Goal: Use online tool/utility: Use online tool/utility

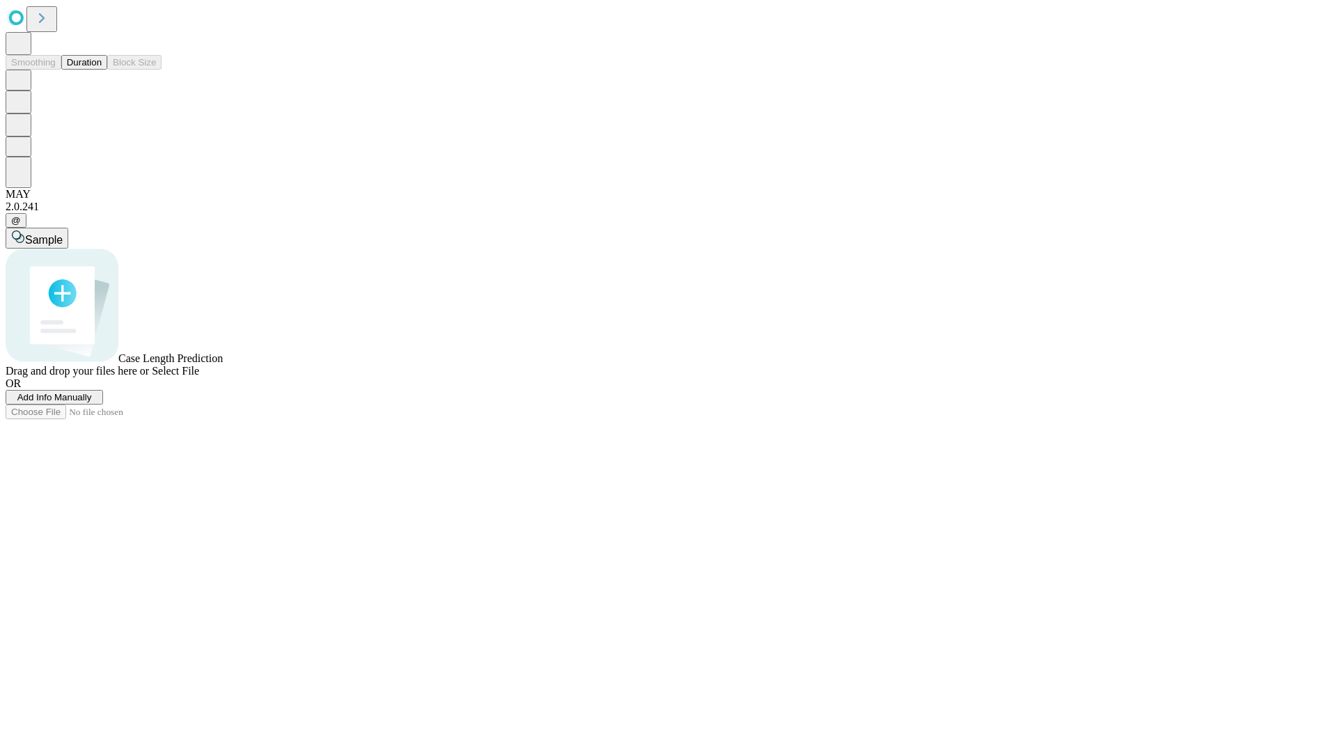
click at [102, 70] on button "Duration" at bounding box center [84, 62] width 46 height 15
click at [199, 377] on span "Select File" at bounding box center [175, 371] width 47 height 12
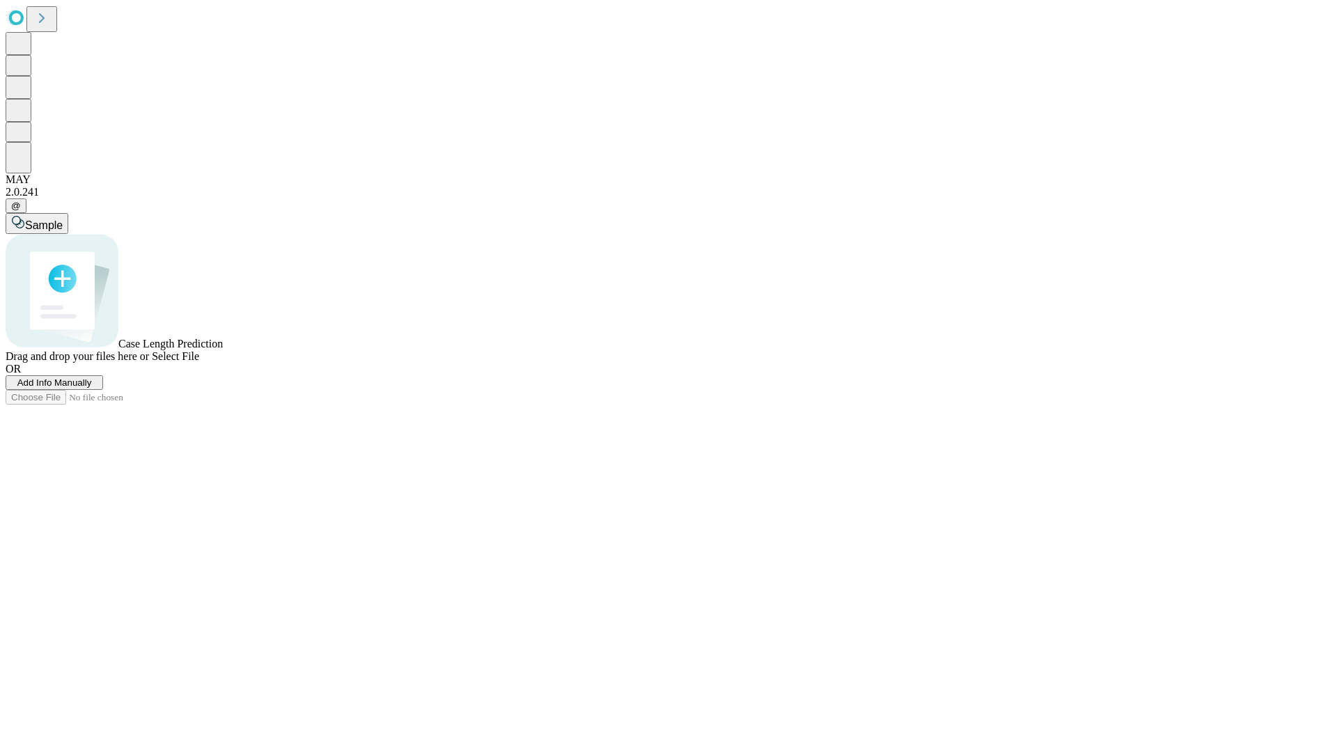
click at [199, 362] on span "Select File" at bounding box center [175, 356] width 47 height 12
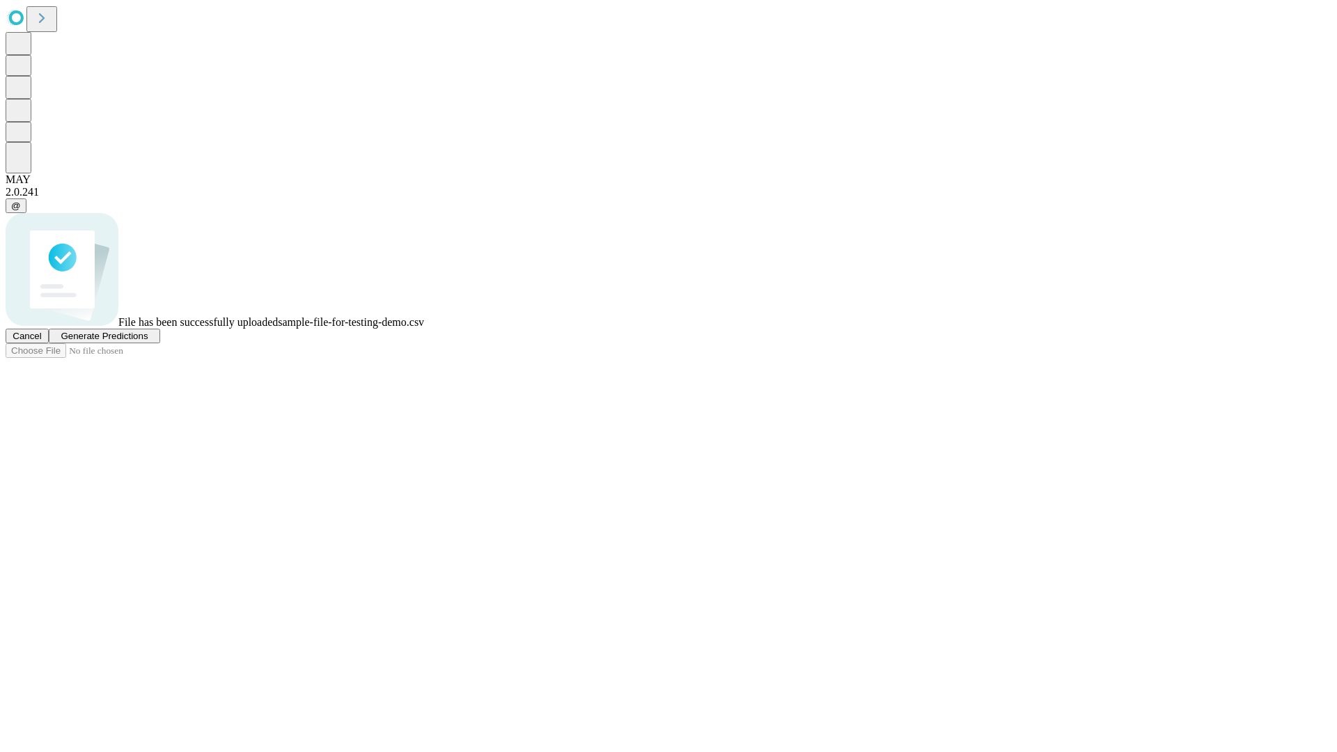
click at [148, 341] on span "Generate Predictions" at bounding box center [104, 336] width 87 height 10
